Goal: Find contact information: Obtain details needed to contact an individual or organization

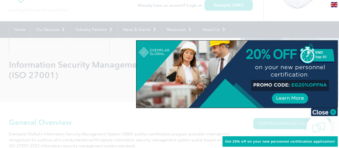
scroll to position [28, 0]
click at [329, 110] on img at bounding box center [324, 112] width 27 height 8
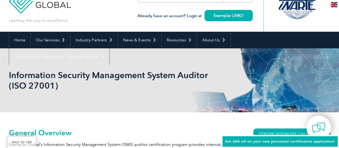
scroll to position [0, 0]
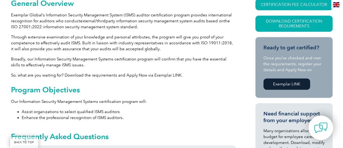
scroll to position [130, 0]
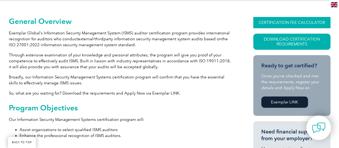
click at [282, 20] on link "CERTIFICATION FEE CALCULATOR" at bounding box center [291, 22] width 77 height 11
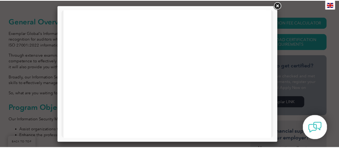
scroll to position [0, 0]
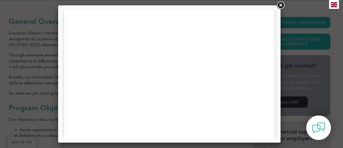
click at [280, 1] on link at bounding box center [281, 6] width 10 height 10
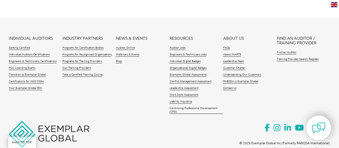
scroll to position [756, 0]
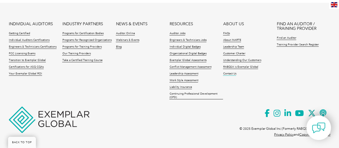
click at [229, 72] on link "Contact Us" at bounding box center [229, 74] width 13 height 4
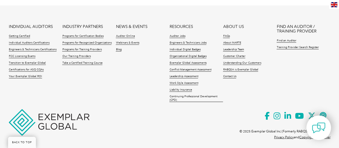
scroll to position [567, 0]
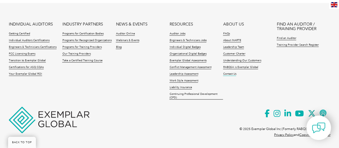
click at [230, 73] on link "Contact Us" at bounding box center [229, 74] width 13 height 4
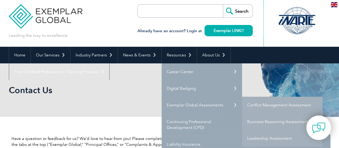
scroll to position [3, 0]
